Goal: Information Seeking & Learning: Learn about a topic

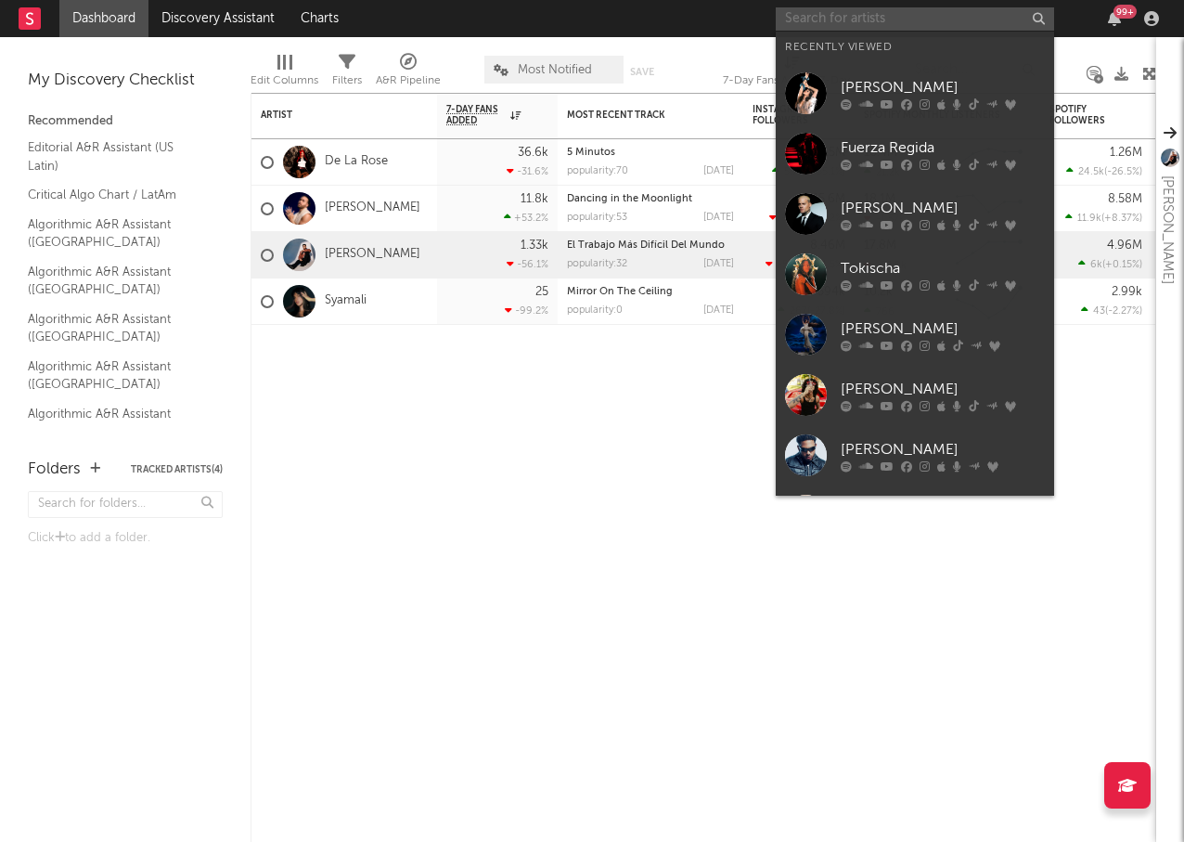
click at [883, 19] on input "text" at bounding box center [915, 18] width 278 height 23
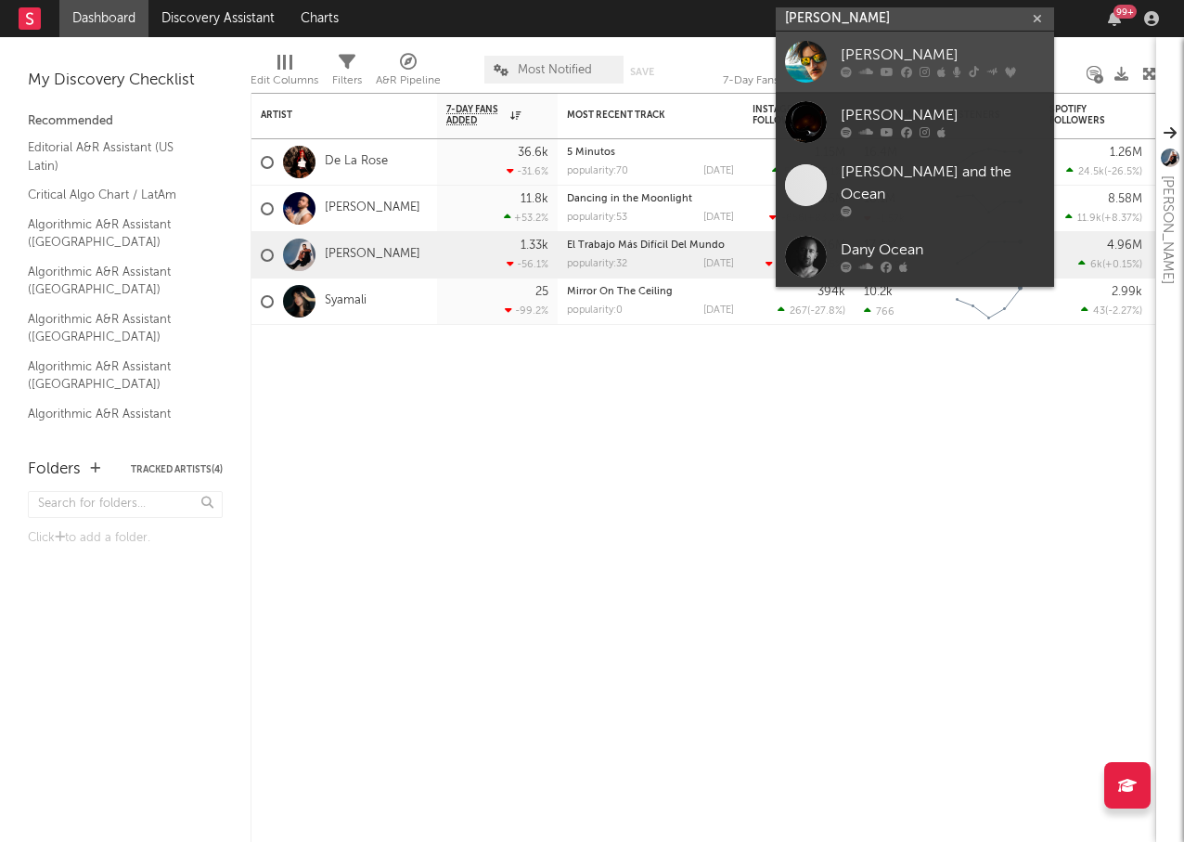
type input "[PERSON_NAME]"
click at [878, 52] on div "[PERSON_NAME]" at bounding box center [943, 56] width 204 height 22
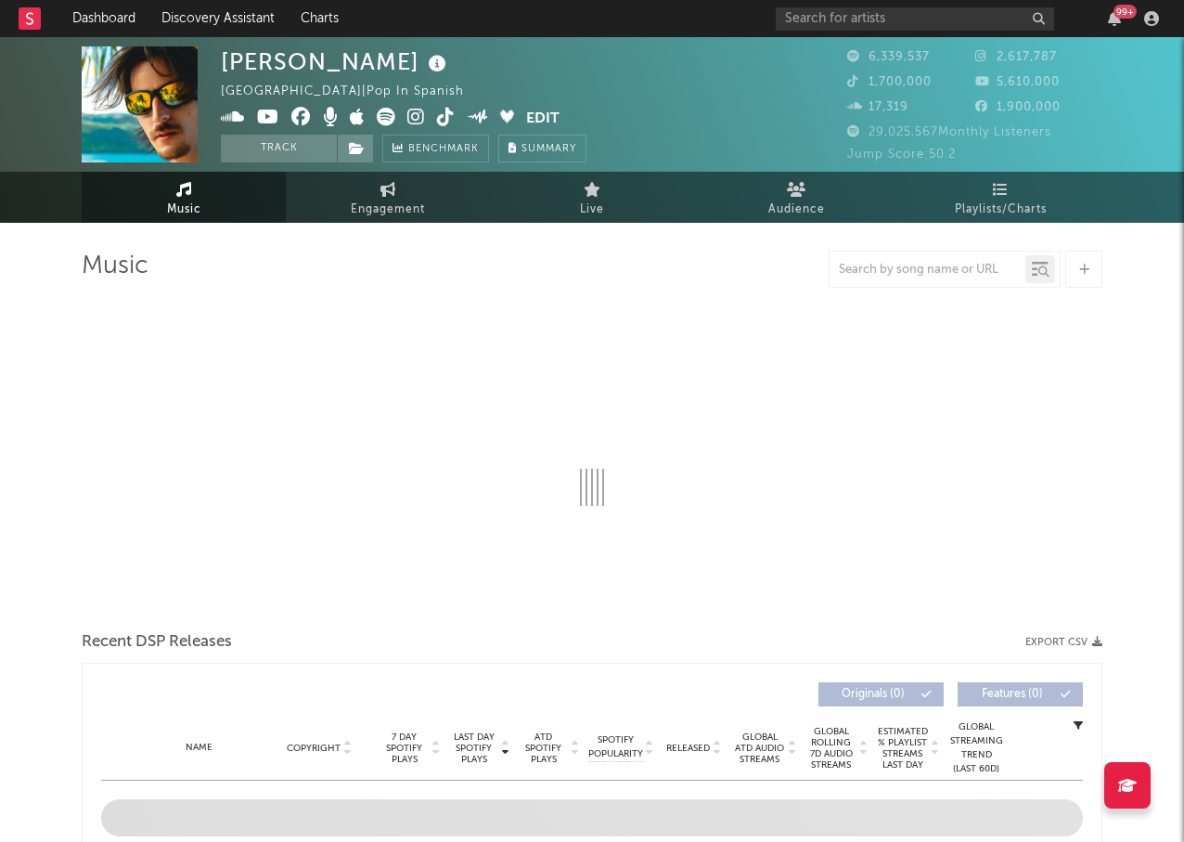
select select "6m"
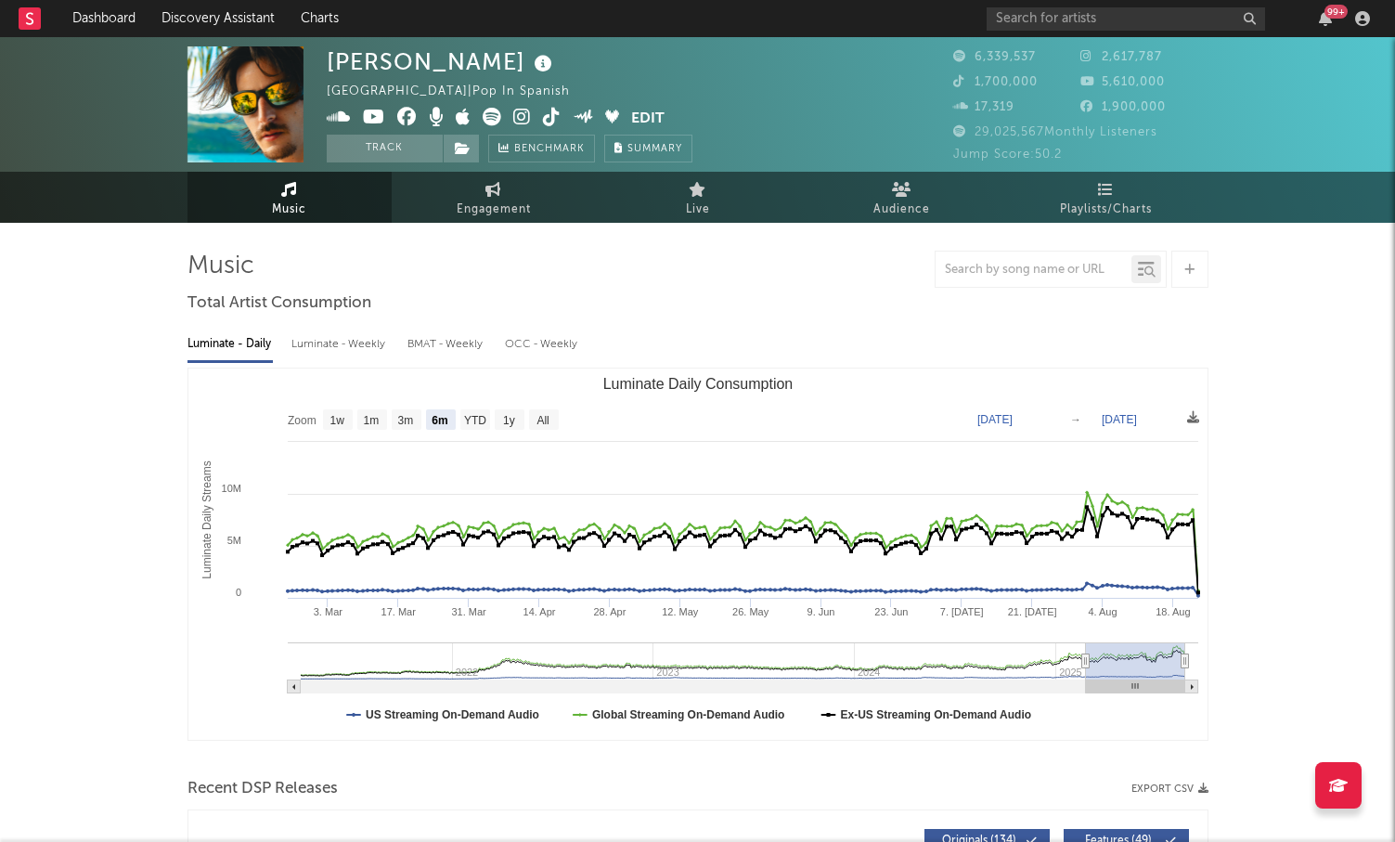
click at [1106, 6] on div "99 +" at bounding box center [1182, 18] width 390 height 37
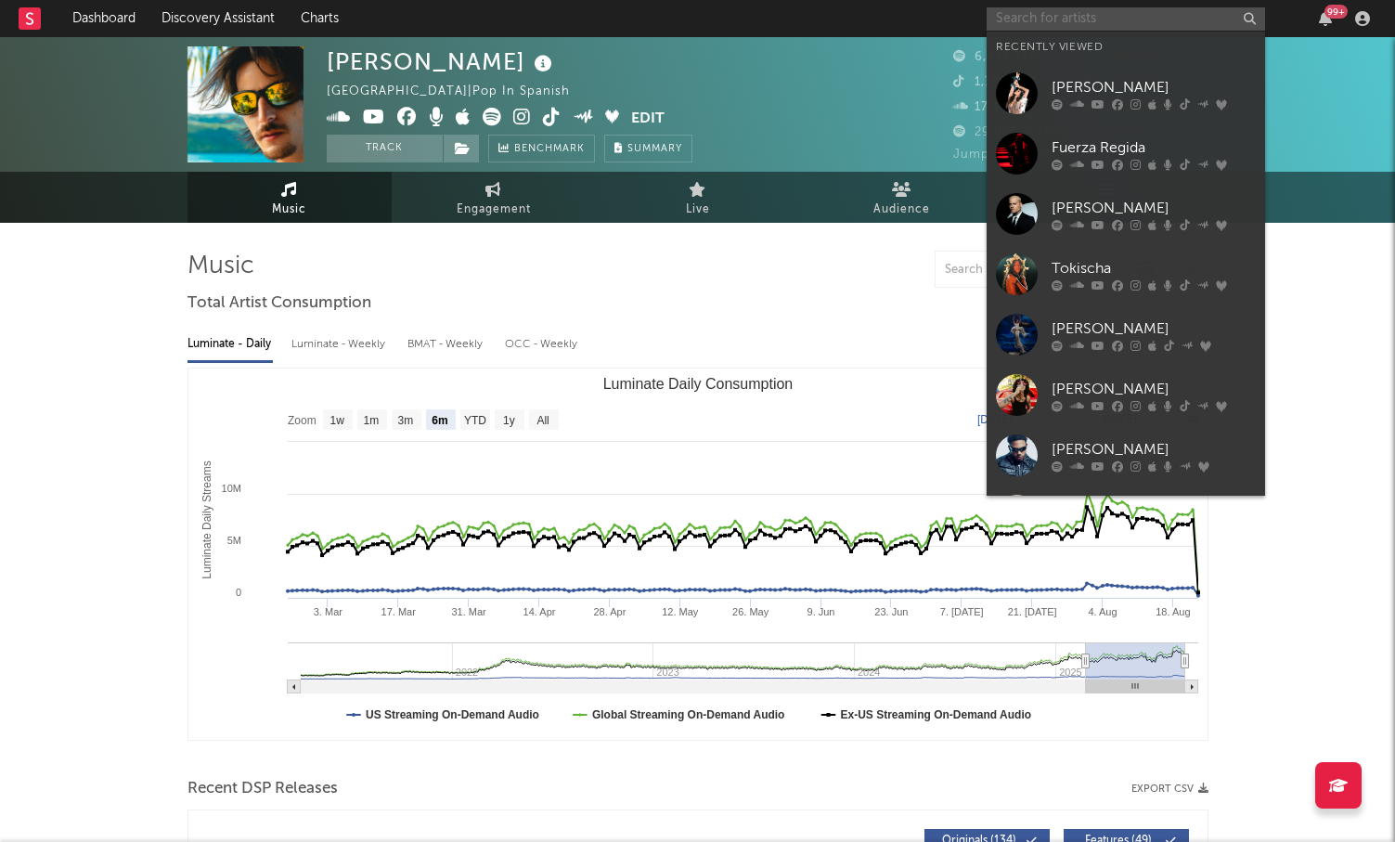
click at [1096, 17] on input "text" at bounding box center [1126, 18] width 278 height 23
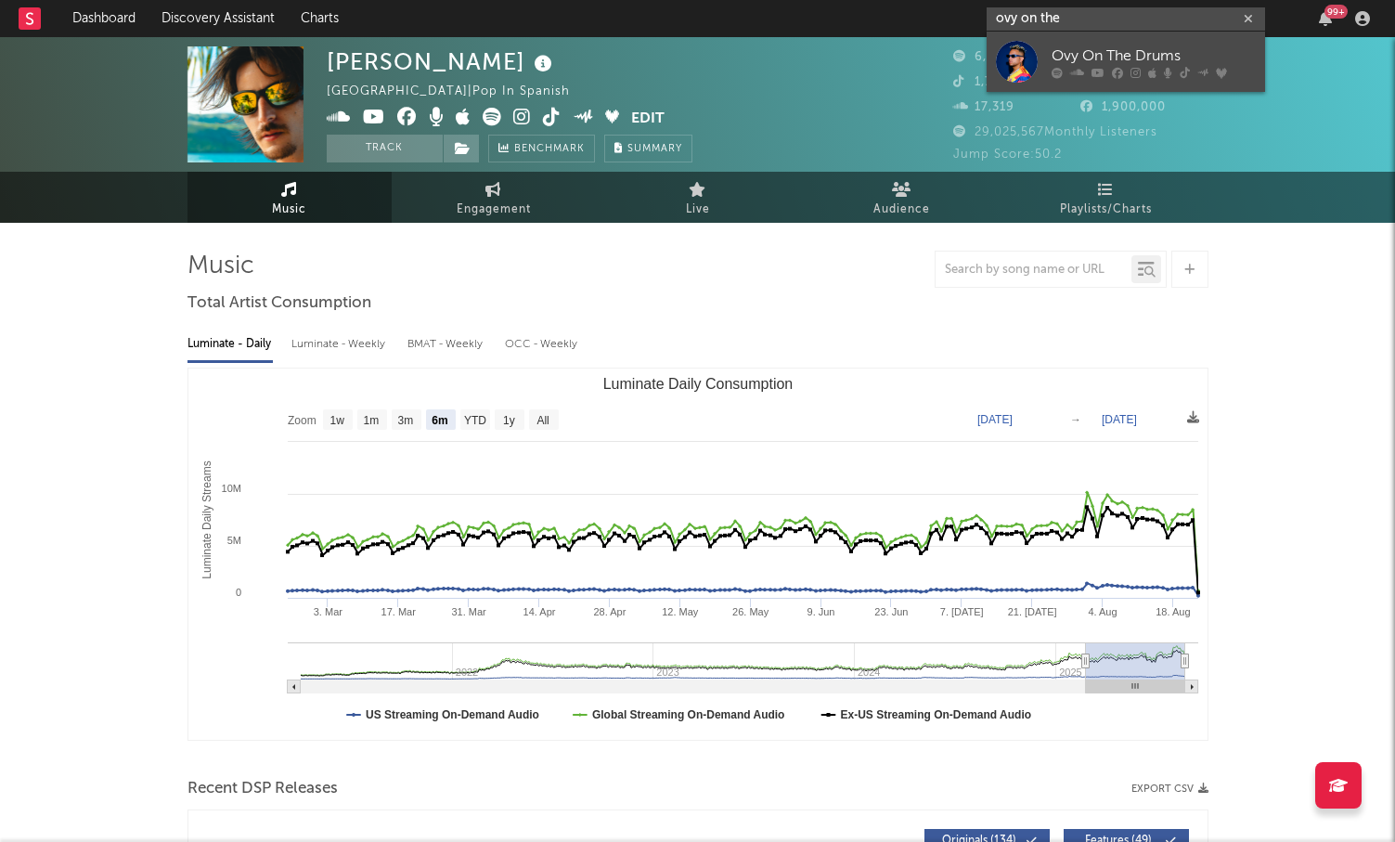
type input "ovy on the"
click at [1101, 65] on div "Ovy On The Drums" at bounding box center [1154, 56] width 204 height 22
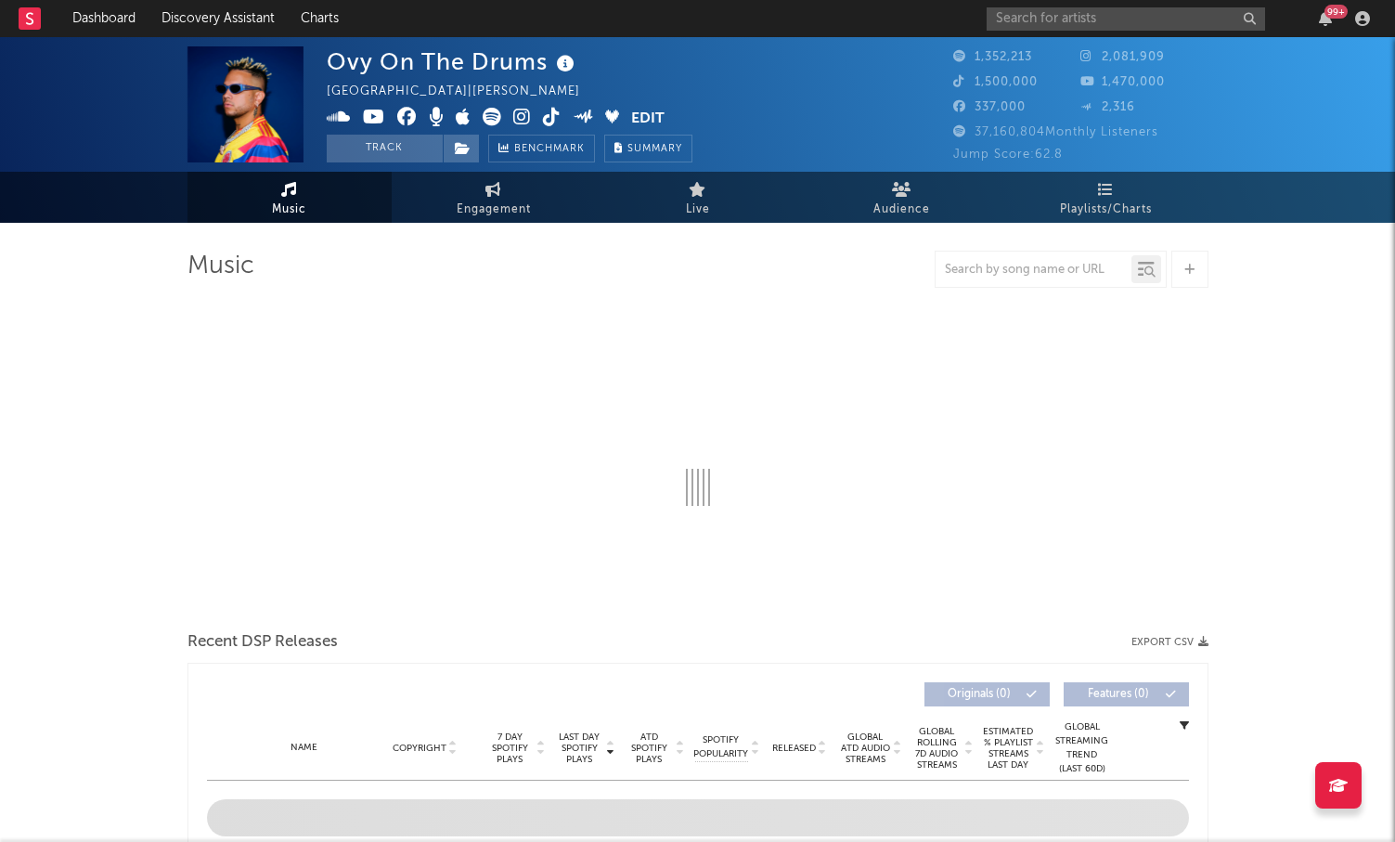
select select "6m"
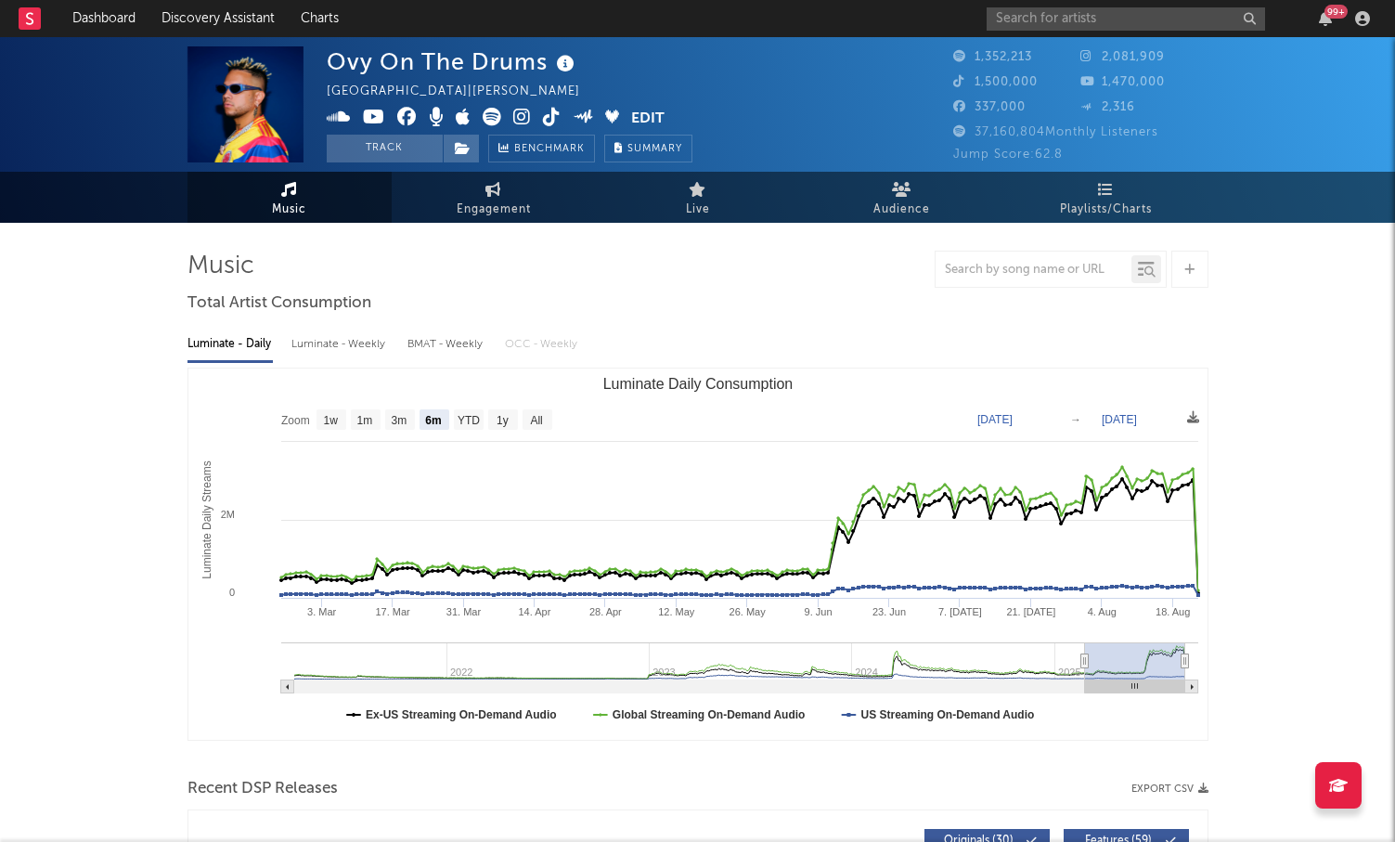
click at [256, 95] on img at bounding box center [245, 104] width 116 height 116
click at [1074, 19] on input "text" at bounding box center [1126, 18] width 278 height 23
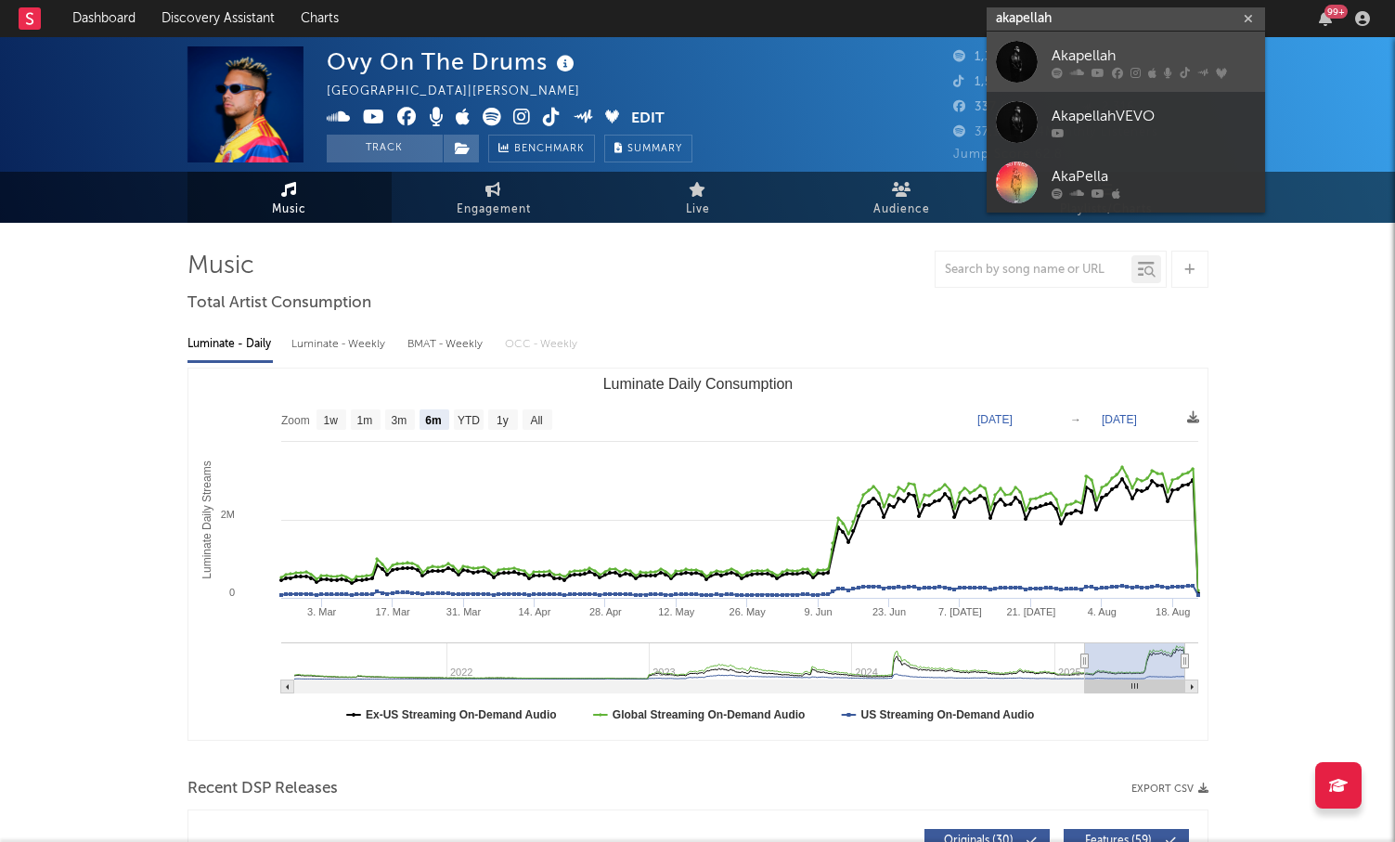
type input "akapellah"
click at [1062, 52] on div "Akapellah" at bounding box center [1154, 56] width 204 height 22
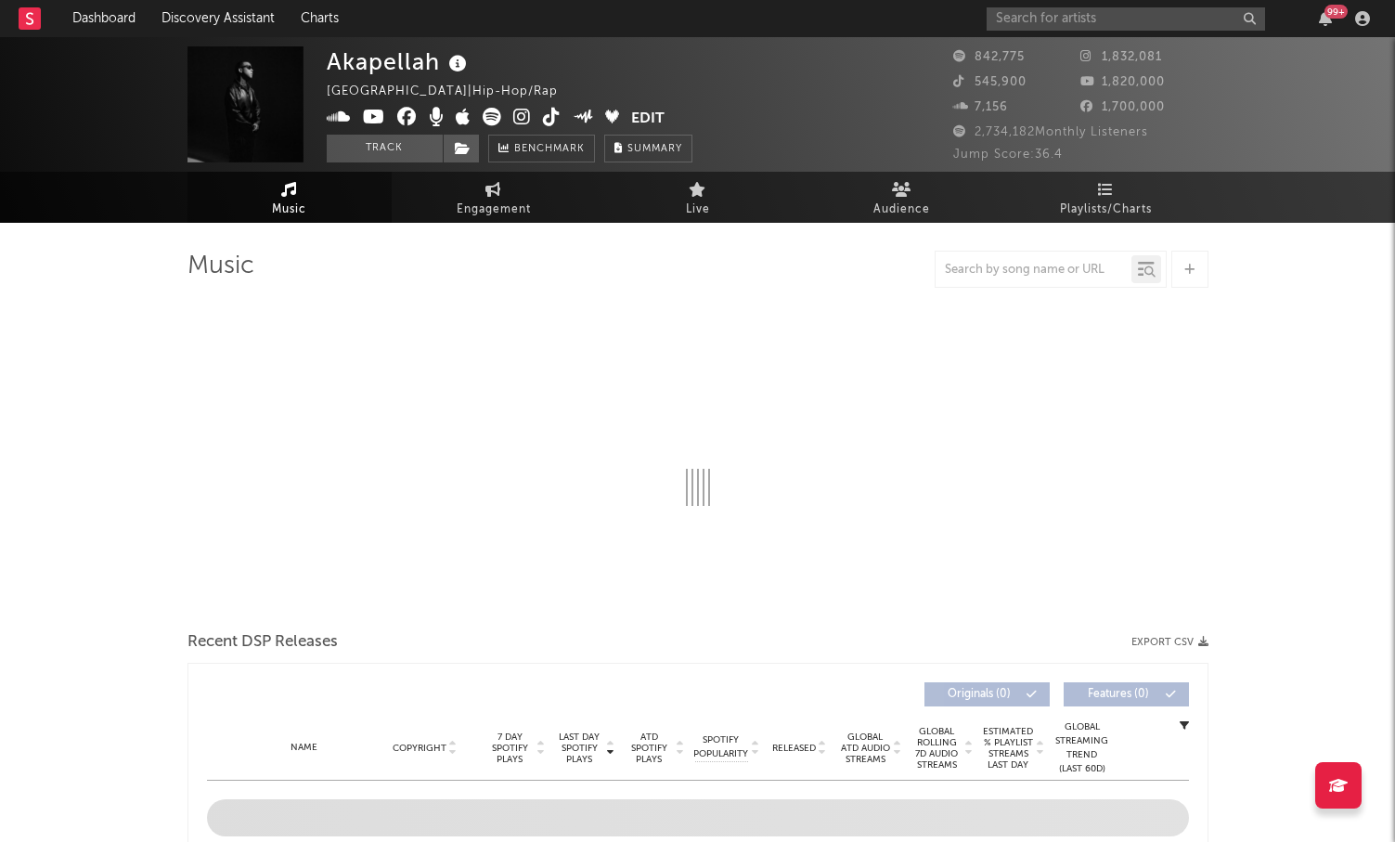
select select "6m"
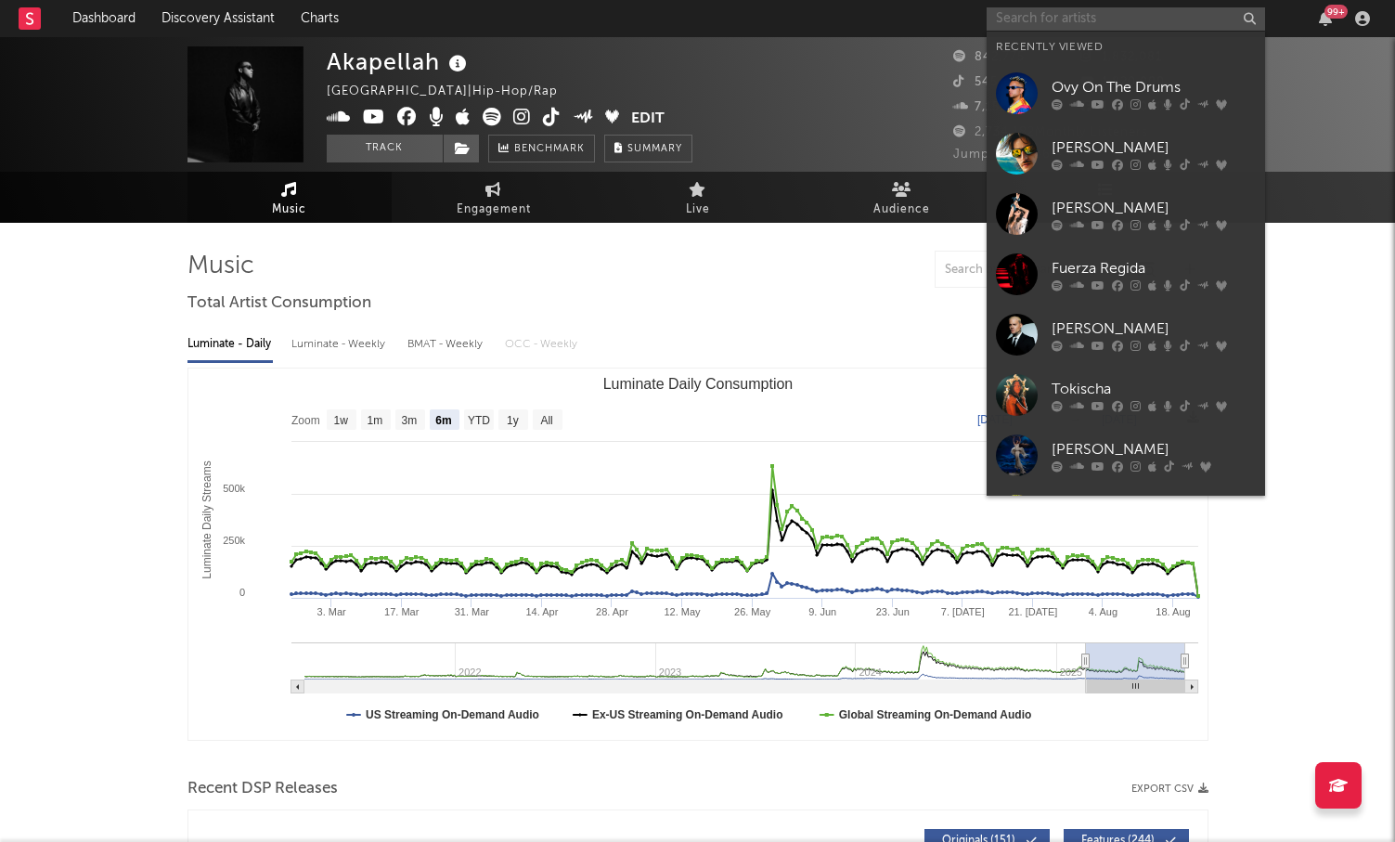
click at [1100, 28] on input "text" at bounding box center [1126, 18] width 278 height 23
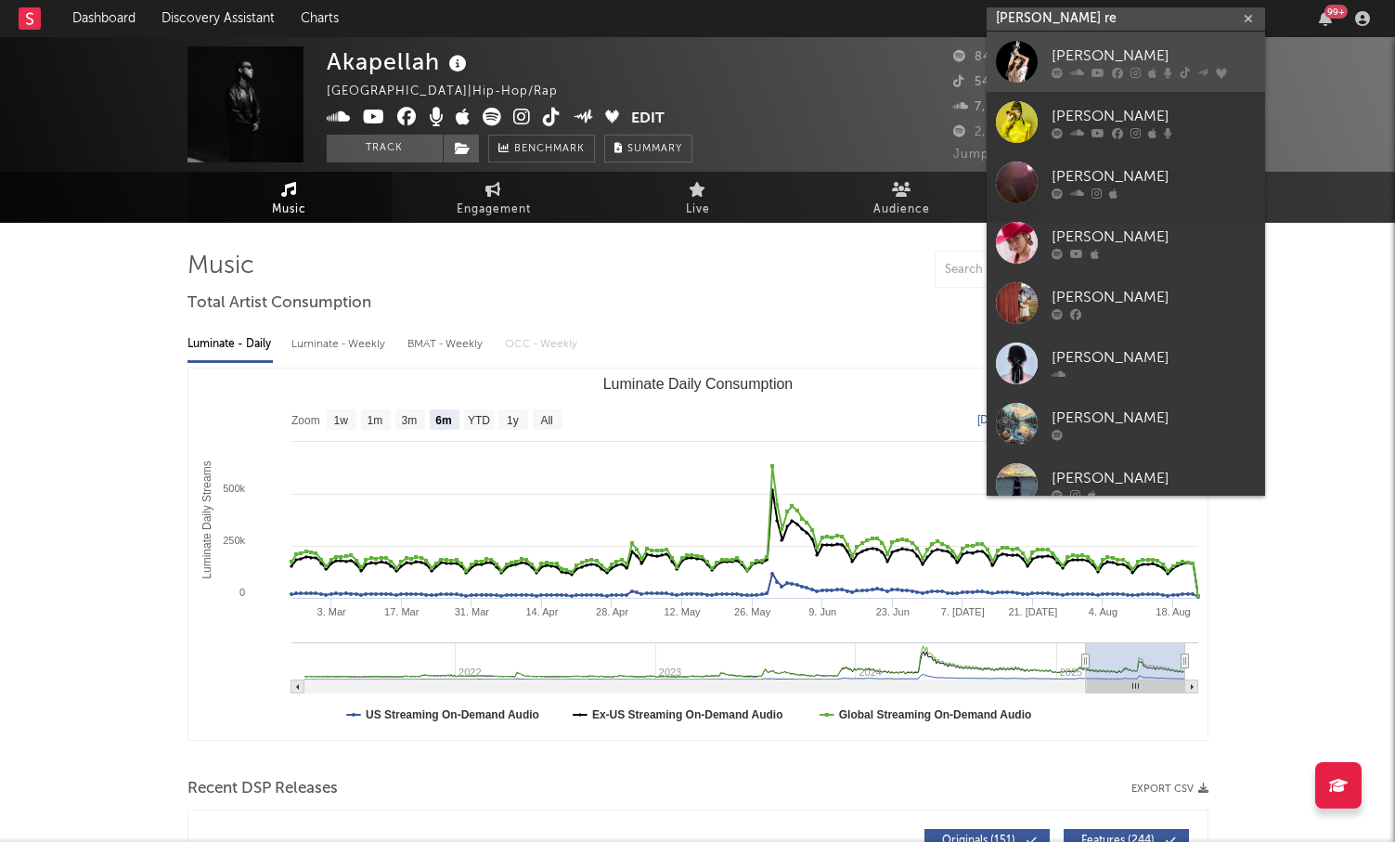
type input "[PERSON_NAME] re"
click at [1112, 74] on icon at bounding box center [1117, 72] width 11 height 11
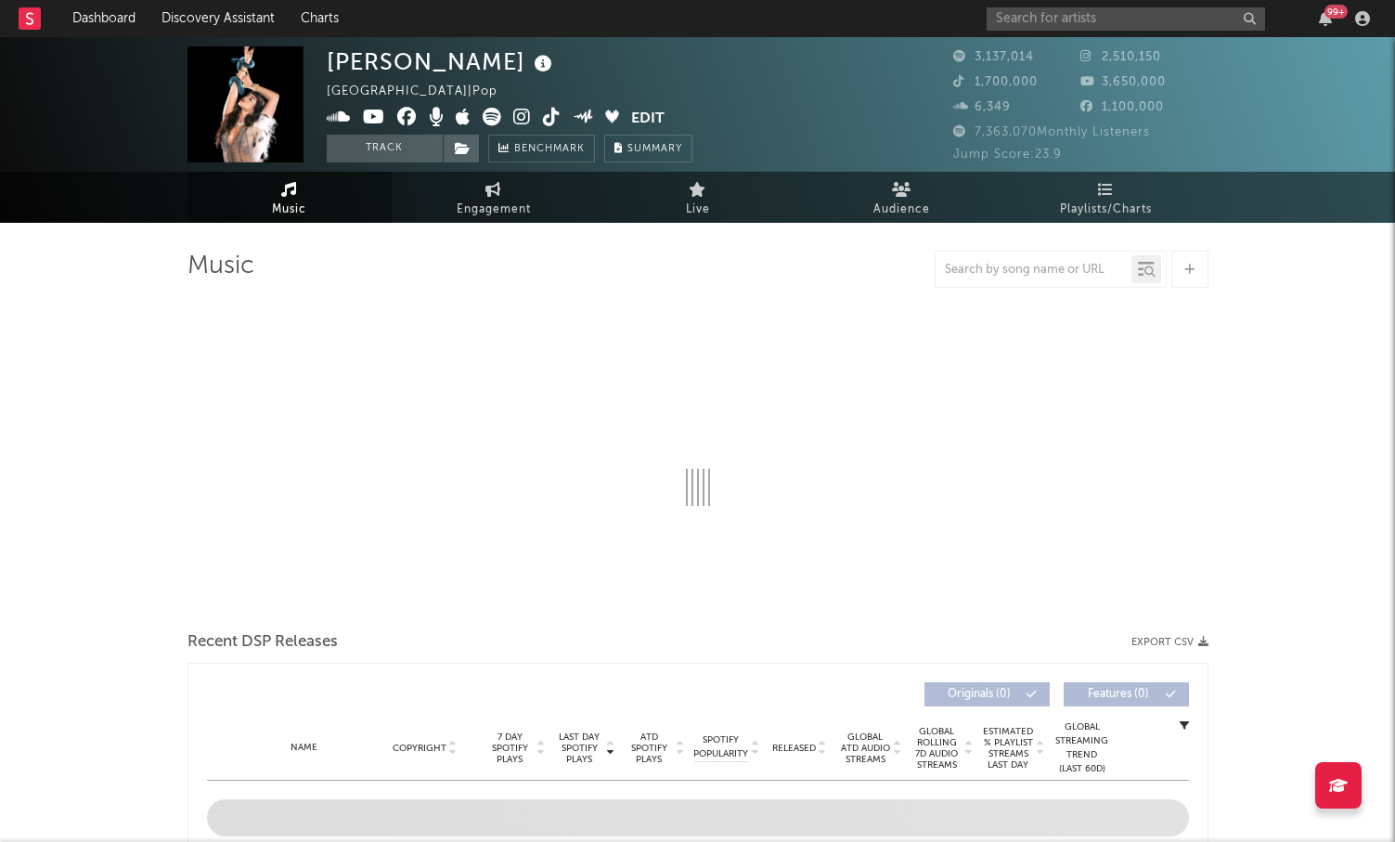
select select "6m"
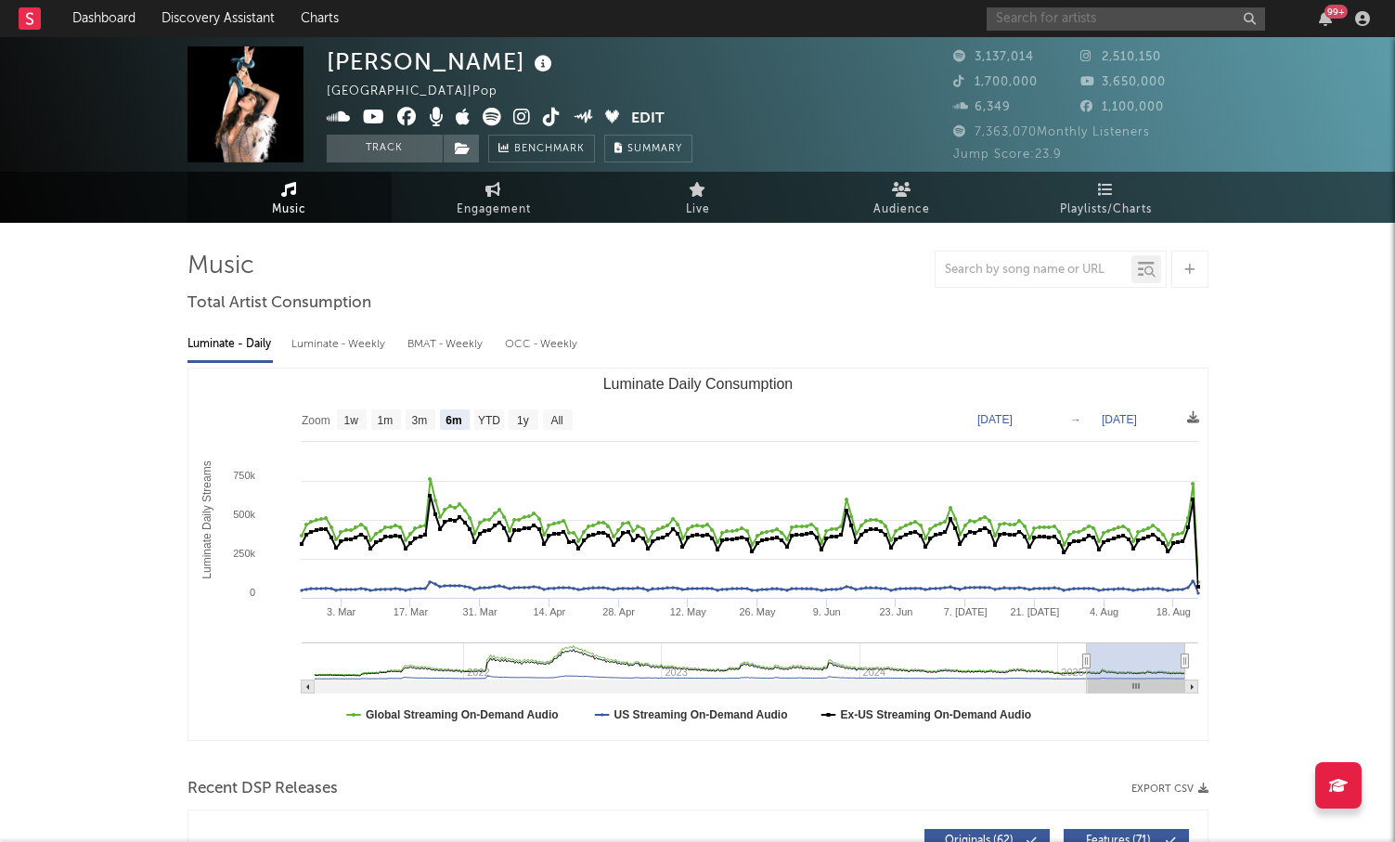
click at [1102, 18] on input "text" at bounding box center [1126, 18] width 278 height 23
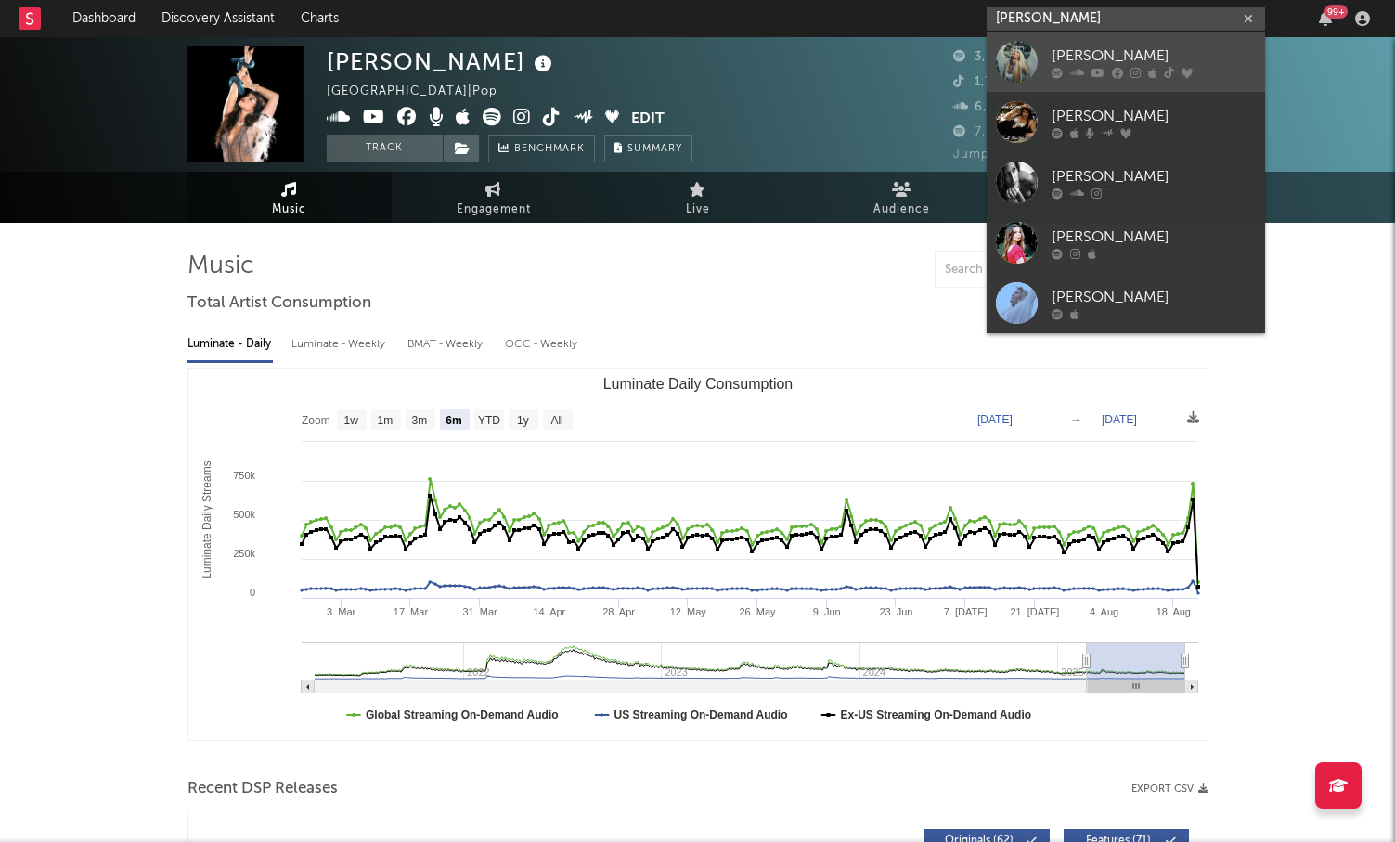
type input "[PERSON_NAME]"
click at [1130, 55] on div "[PERSON_NAME]" at bounding box center [1154, 56] width 204 height 22
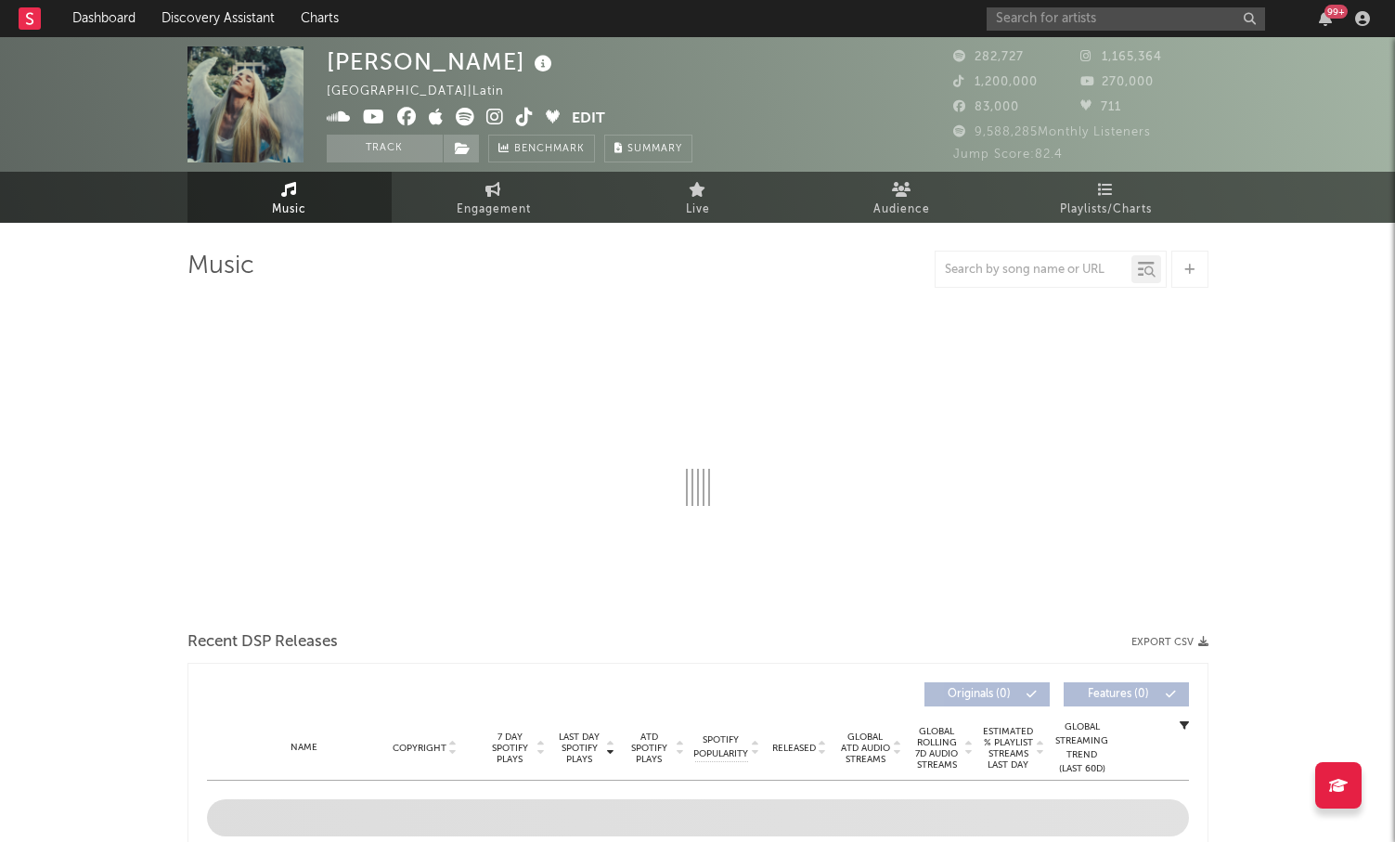
select select "6m"
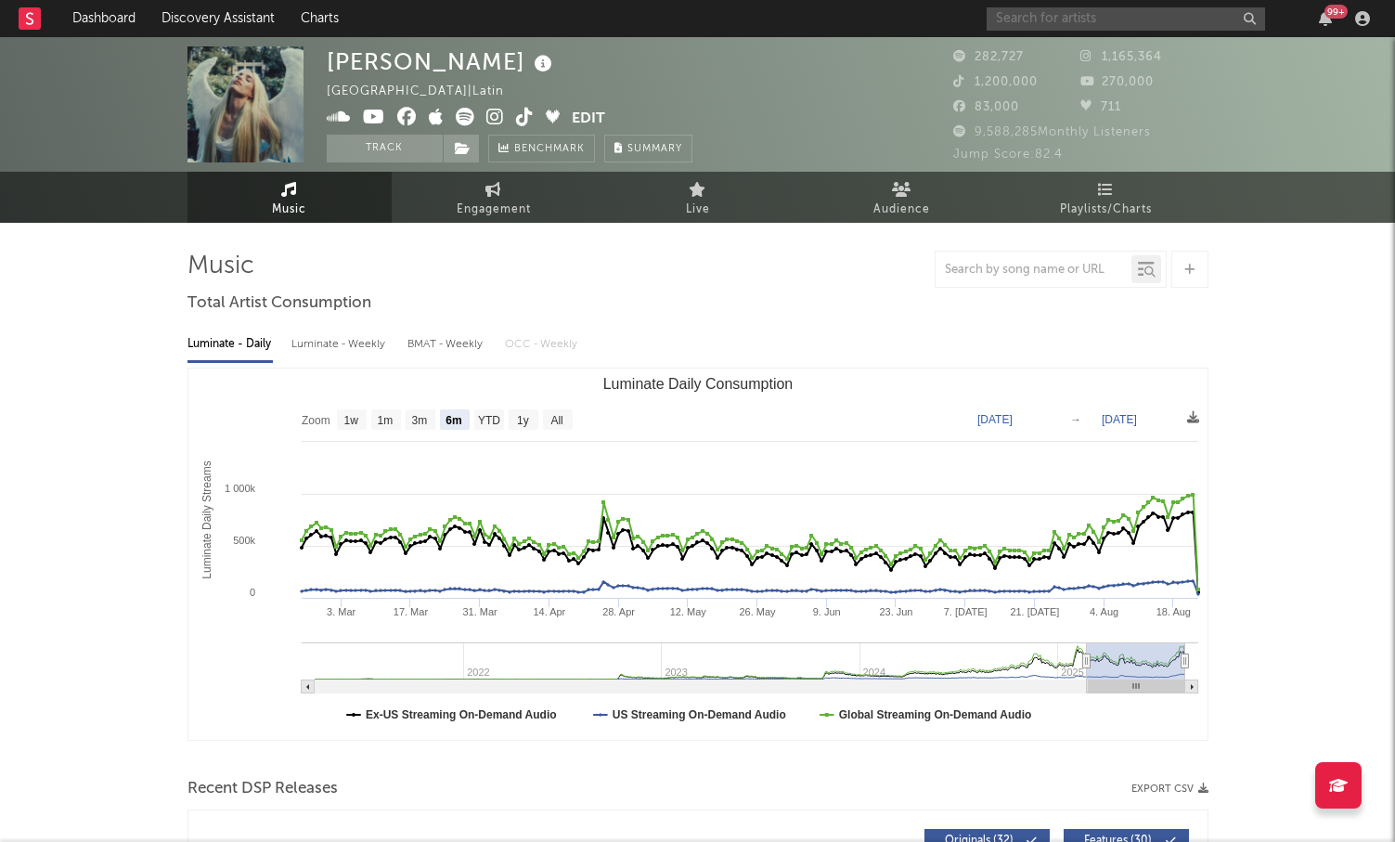
click at [1086, 23] on input "text" at bounding box center [1126, 18] width 278 height 23
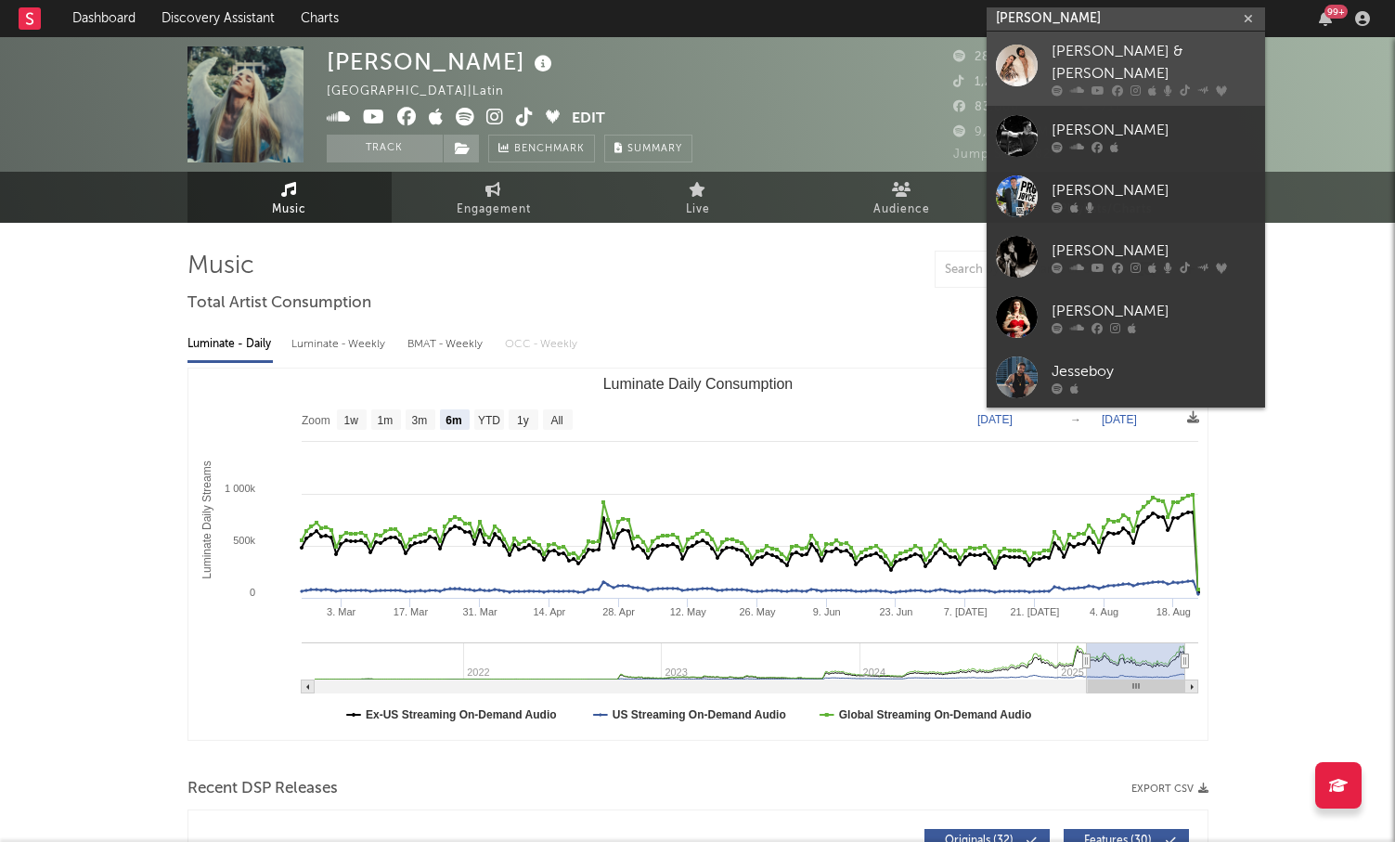
type input "[PERSON_NAME]"
click at [1120, 85] on icon at bounding box center [1117, 90] width 11 height 11
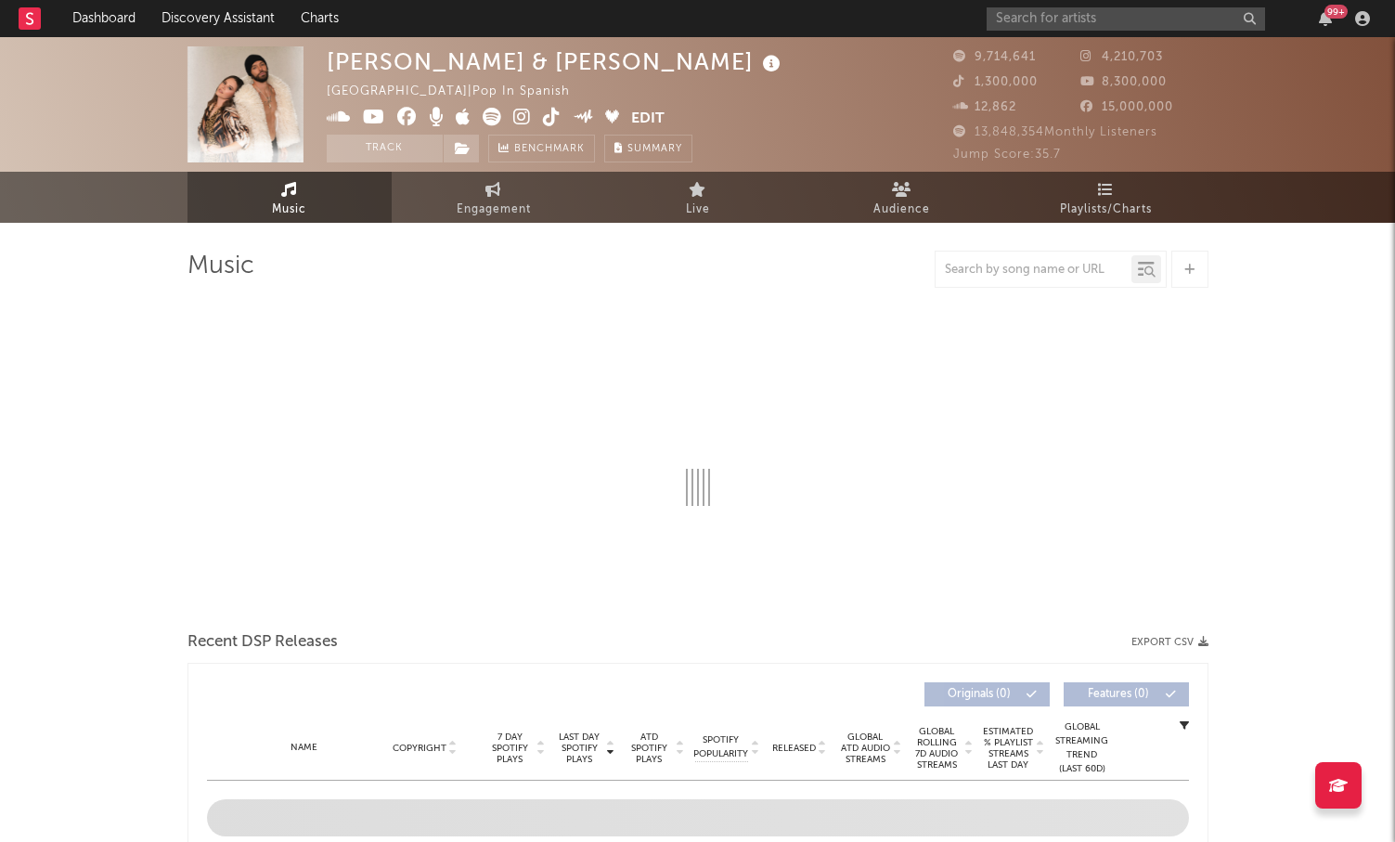
select select "6m"
